Goal: Book appointment/travel/reservation

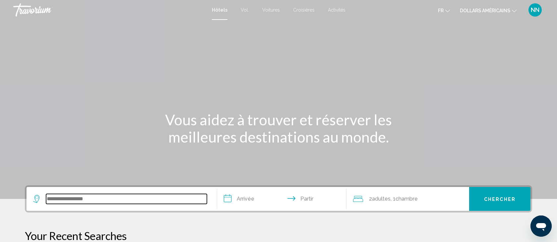
click at [50, 197] on input "Widget de recherche" at bounding box center [126, 199] width 161 height 10
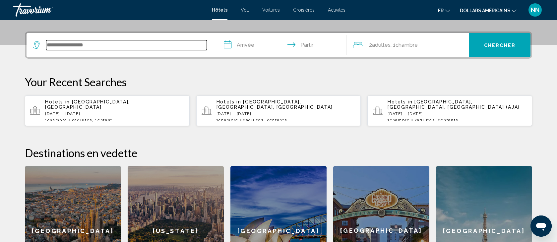
scroll to position [164, 0]
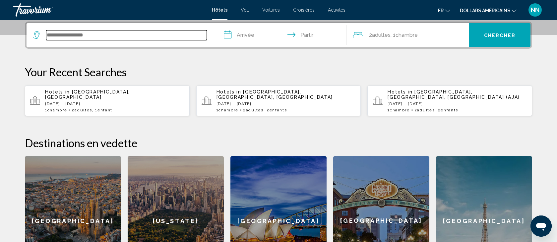
click at [56, 34] on input "Widget de recherche" at bounding box center [126, 35] width 161 height 10
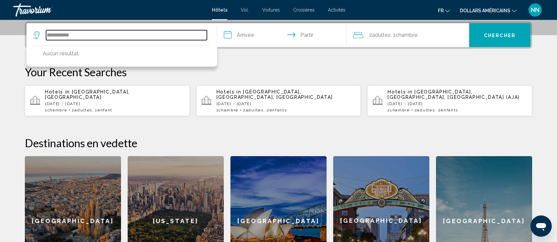
type input "**********"
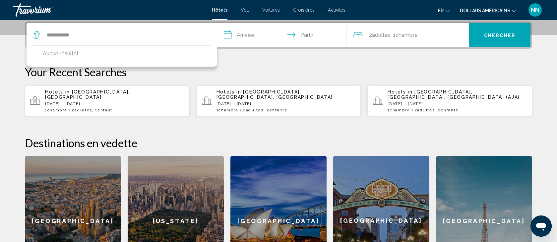
click at [96, 98] on div "Hotels in [GEOGRAPHIC_DATA], [GEOGRAPHIC_DATA] [DATE] - [DATE] 1 Chambre pièces…" at bounding box center [114, 100] width 139 height 23
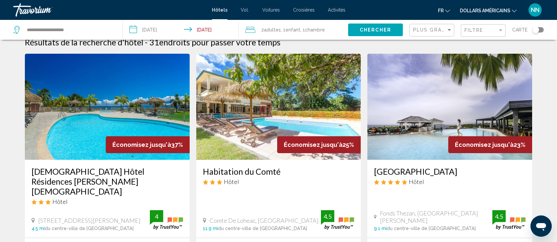
scroll to position [5, 0]
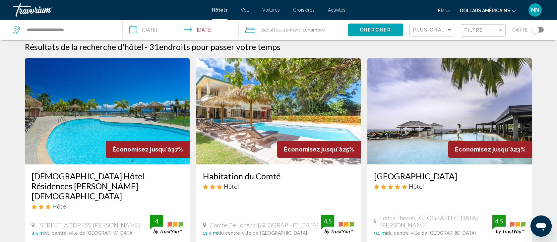
click at [513, 11] on icon "Changer de devise" at bounding box center [514, 11] width 5 height 5
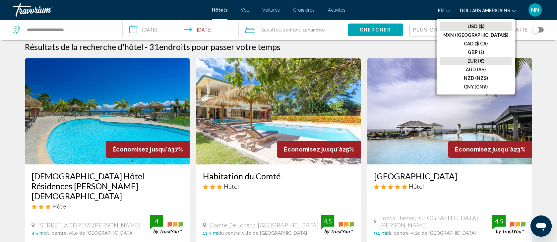
click at [485, 60] on font "EUR (€)" at bounding box center [476, 60] width 17 height 5
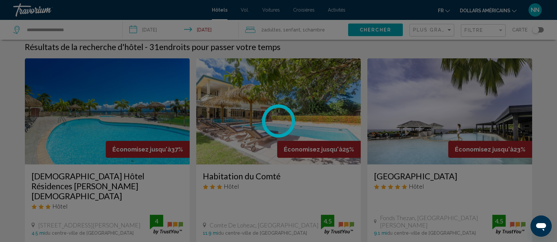
scroll to position [0, 0]
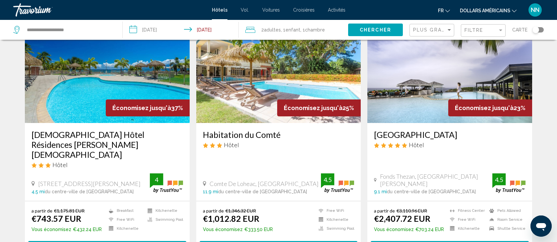
scroll to position [47, 0]
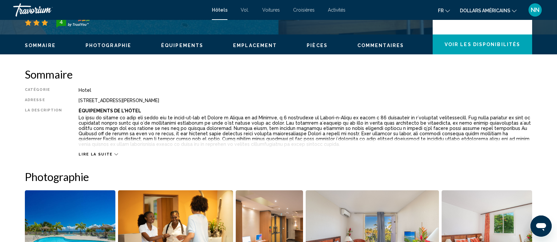
scroll to position [184, 0]
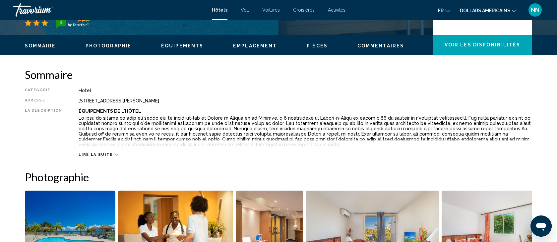
click at [114, 153] on icon "Contenu principal" at bounding box center [116, 155] width 4 height 4
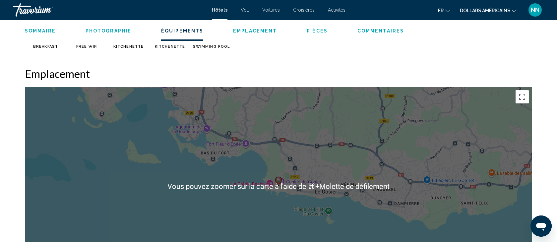
scroll to position [574, 0]
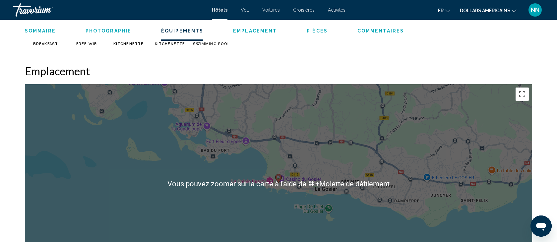
click at [490, 224] on div "Pour activer le glissement avec le clavier, appuyez sur Alt+Entrée. Une fois ce…" at bounding box center [279, 183] width 508 height 199
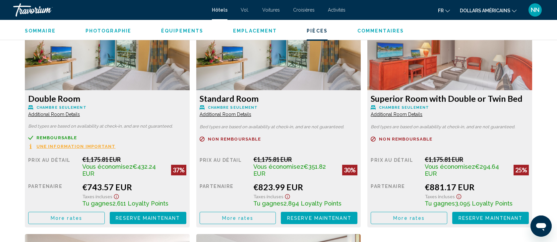
scroll to position [924, 0]
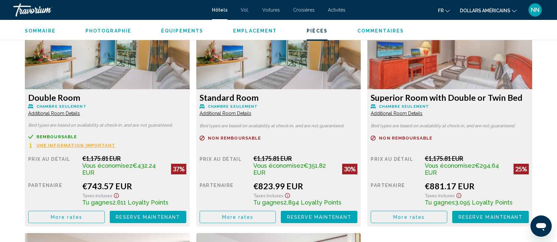
click at [65, 216] on span "More rates" at bounding box center [67, 217] width 32 height 5
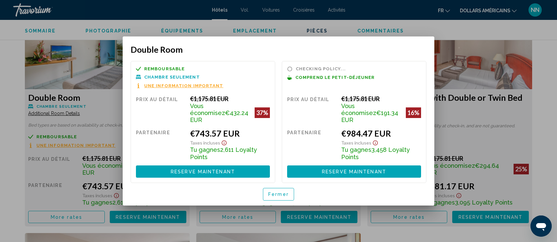
scroll to position [0, 0]
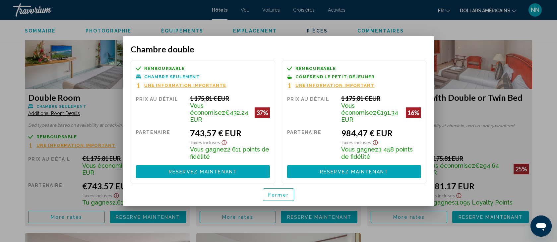
click at [276, 192] on font "Fermer" at bounding box center [278, 194] width 21 height 5
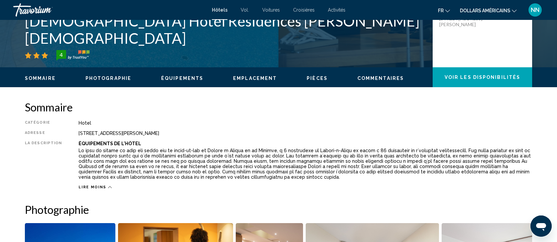
scroll to position [150, 0]
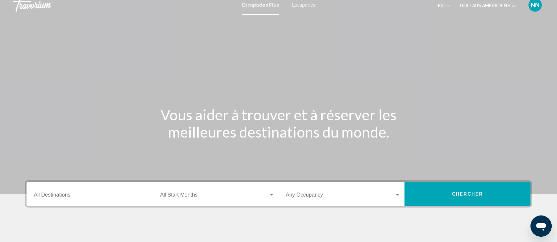
scroll to position [5, 0]
click at [306, 5] on font "Escapades" at bounding box center [303, 4] width 23 height 5
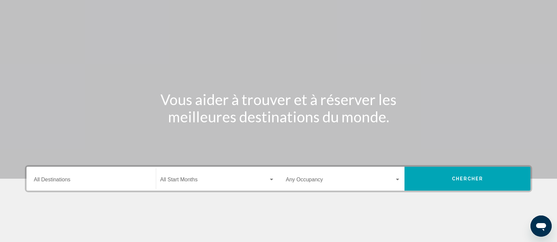
scroll to position [18, 0]
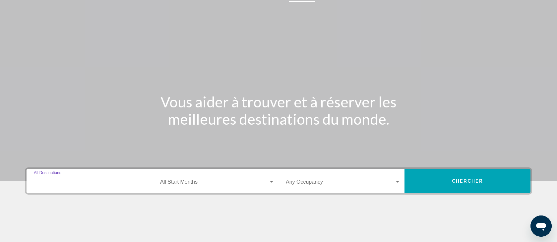
click at [62, 181] on input "Destination All Destinations" at bounding box center [91, 183] width 115 height 6
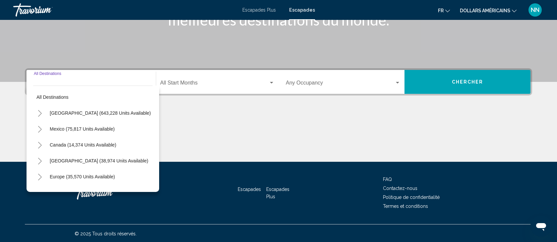
scroll to position [118, 0]
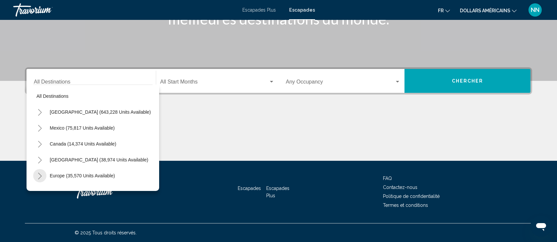
click at [41, 175] on icon "Toggle Europe (35,570 units available)" at bounding box center [39, 176] width 5 height 7
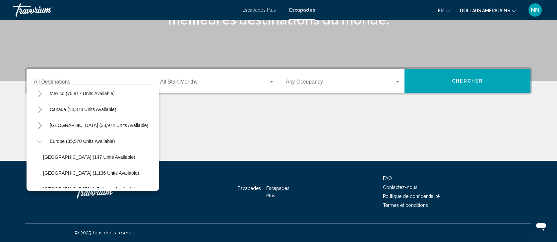
scroll to position [0, 0]
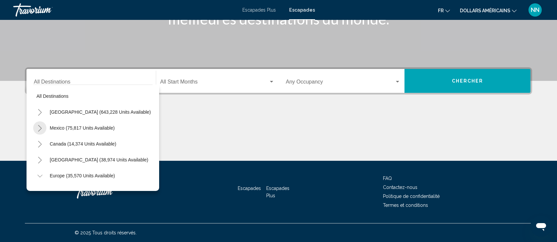
click at [40, 127] on icon "Toggle Mexico (75,817 units available)" at bounding box center [39, 128] width 5 height 7
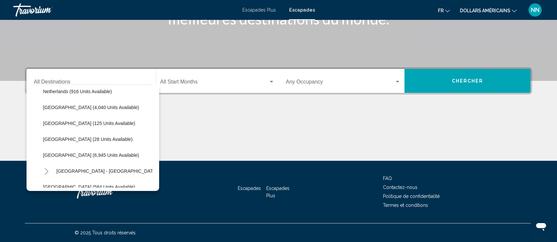
scroll to position [458, 0]
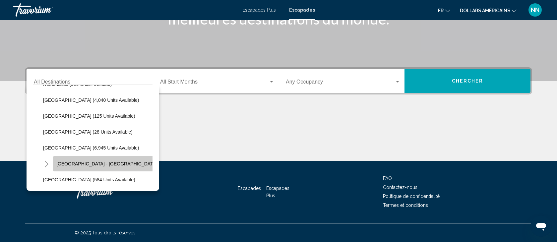
click at [77, 164] on span "Spain - Canary Islands (2,553 units available)" at bounding box center [130, 163] width 149 height 5
type input "**********"
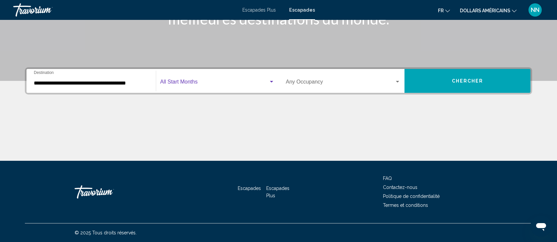
click at [196, 83] on span "Search widget" at bounding box center [214, 83] width 108 height 6
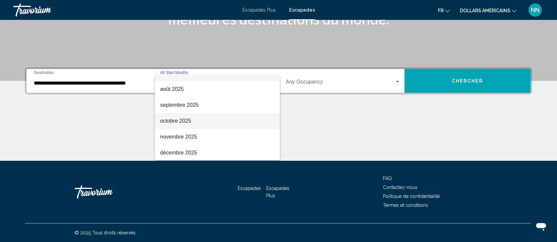
scroll to position [9, 0]
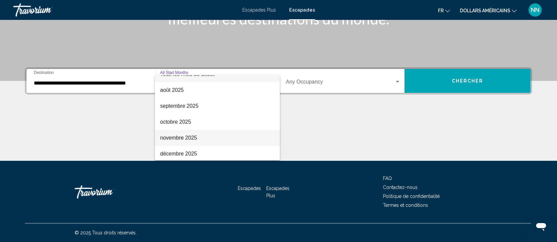
click at [171, 137] on font "novembre 2025" at bounding box center [178, 138] width 37 height 6
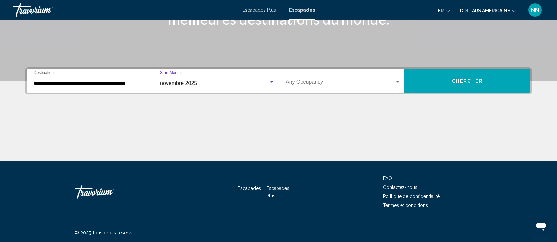
click at [314, 81] on span "Search widget" at bounding box center [340, 83] width 109 height 6
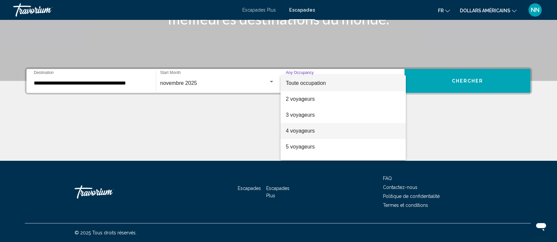
click at [303, 132] on font "4 voyageurs" at bounding box center [300, 131] width 29 height 6
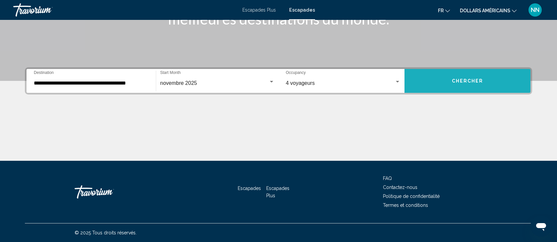
click at [466, 82] on span "Chercher" at bounding box center [468, 81] width 32 height 5
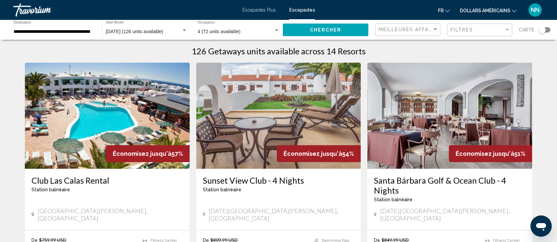
scroll to position [7, 0]
click at [513, 11] on icon "Changer de devise" at bounding box center [514, 11] width 5 height 5
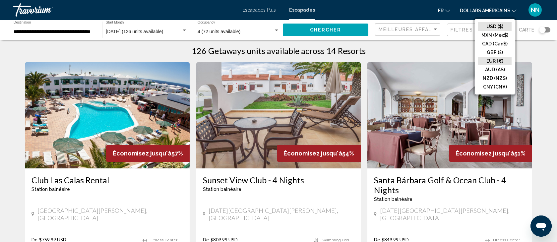
click at [491, 59] on button "EUR (€)" at bounding box center [495, 61] width 34 height 9
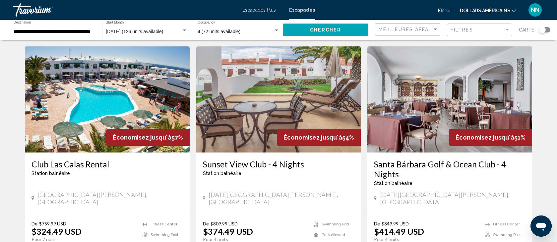
scroll to position [22, 0]
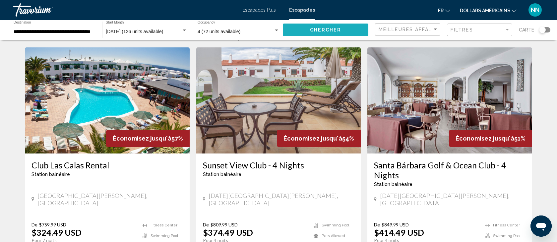
click at [323, 29] on span "Chercher" at bounding box center [326, 30] width 32 height 5
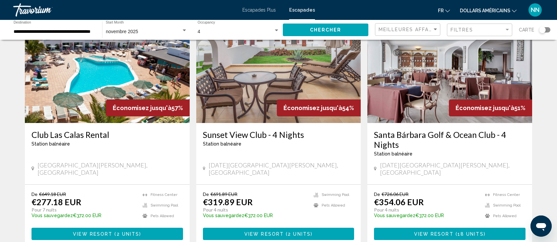
scroll to position [69, 0]
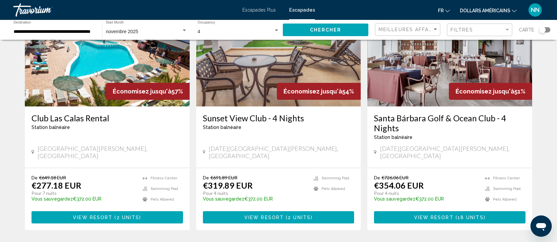
click at [89, 215] on span "View Resort" at bounding box center [92, 217] width 39 height 5
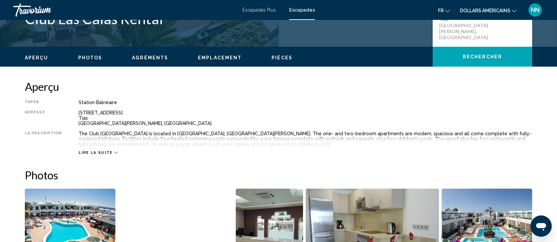
scroll to position [176, 0]
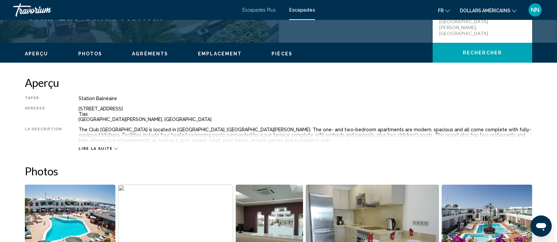
click at [114, 148] on icon "Contenu principal" at bounding box center [116, 149] width 4 height 4
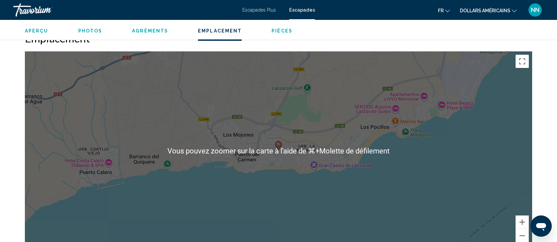
scroll to position [916, 0]
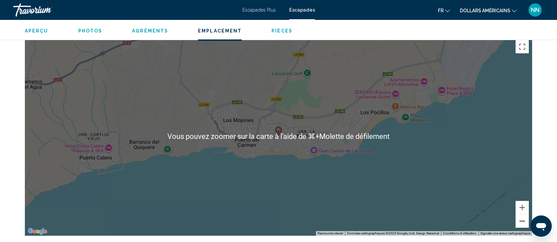
click at [522, 221] on button "Zoom arrière" at bounding box center [522, 221] width 13 height 13
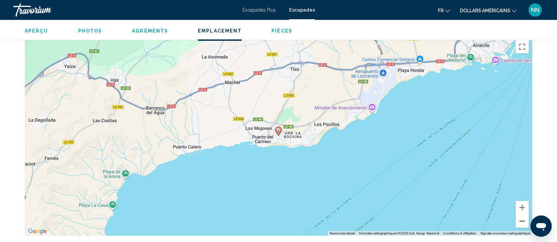
click at [522, 221] on button "Zoom arrière" at bounding box center [522, 221] width 13 height 13
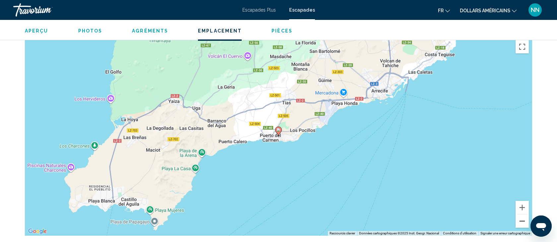
click at [522, 221] on button "Zoom arrière" at bounding box center [522, 221] width 13 height 13
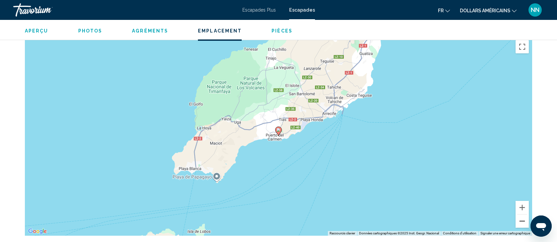
click at [522, 221] on button "Zoom arrière" at bounding box center [522, 221] width 13 height 13
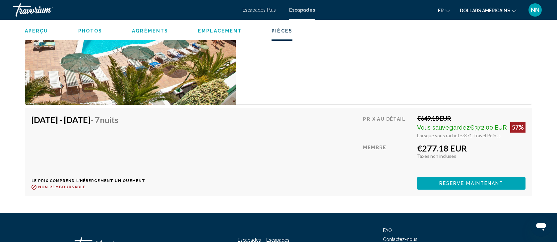
scroll to position [1240, 0]
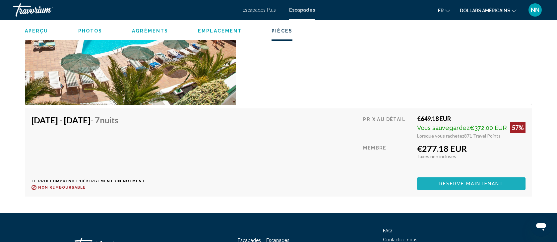
click at [471, 184] on span "Reserve maintenant" at bounding box center [472, 183] width 64 height 5
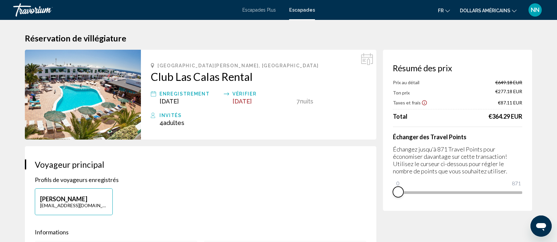
drag, startPoint x: 519, startPoint y: 201, endPoint x: 393, endPoint y: 200, distance: 125.7
click at [393, 200] on div "Résumé des prix Prix au détail €649.18 EUR Ton prix €277.18 EUR Taxes et frais …" at bounding box center [457, 130] width 149 height 161
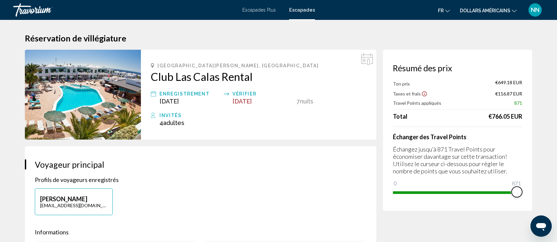
drag, startPoint x: 397, startPoint y: 182, endPoint x: 533, endPoint y: 201, distance: 137.3
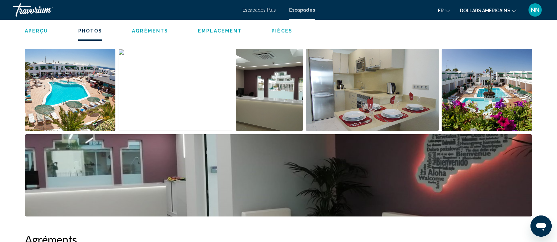
scroll to position [295, 0]
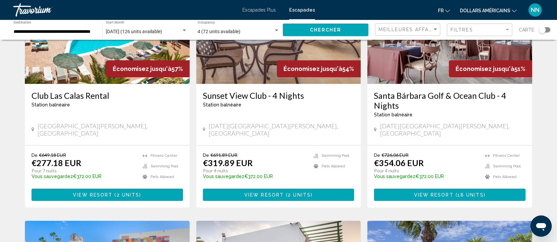
scroll to position [92, 0]
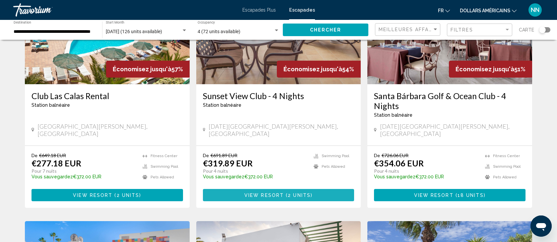
click at [267, 193] on span "View Resort" at bounding box center [264, 195] width 39 height 5
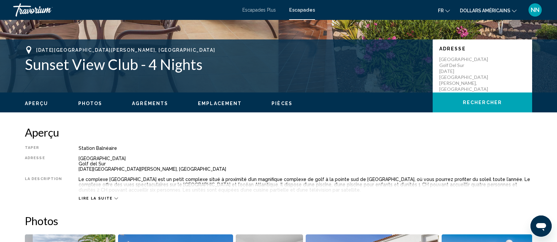
scroll to position [106, 0]
